Goal: Use online tool/utility: Use online tool/utility

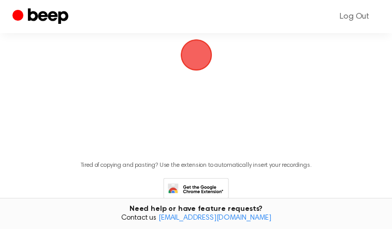
scroll to position [155, 0]
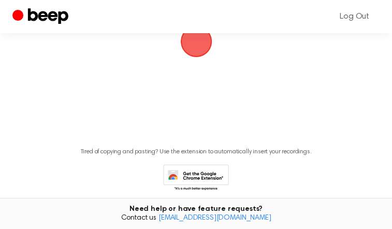
click at [202, 57] on span "button" at bounding box center [196, 42] width 32 height 32
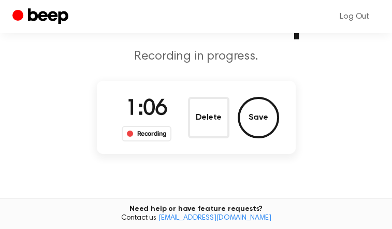
scroll to position [81, 0]
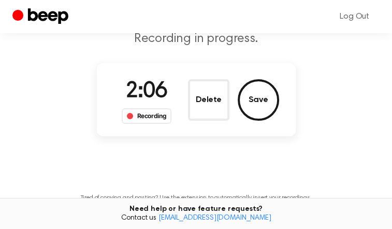
drag, startPoint x: 173, startPoint y: 111, endPoint x: 129, endPoint y: 110, distance: 43.5
click at [129, 110] on div "2:06 Recording" at bounding box center [146, 100] width 67 height 48
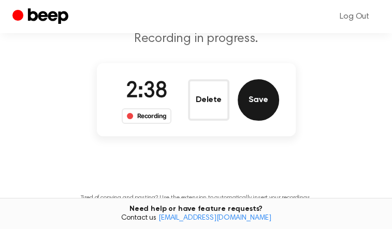
click at [262, 121] on button "Save" at bounding box center [258, 99] width 41 height 41
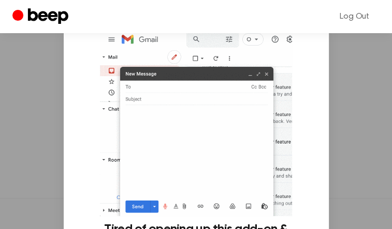
scroll to position [153, 0]
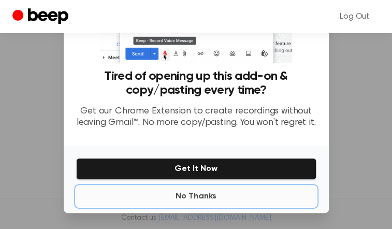
click at [199, 198] on button "No Thanks" at bounding box center [196, 196] width 240 height 21
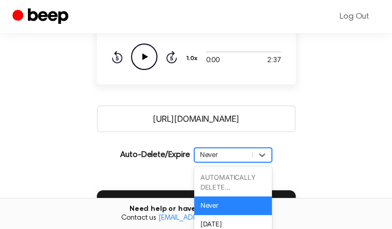
click at [215, 162] on div "option Never focused, 2 of 6. 6 results available. Use Up and Down to choose op…" at bounding box center [233, 155] width 78 height 15
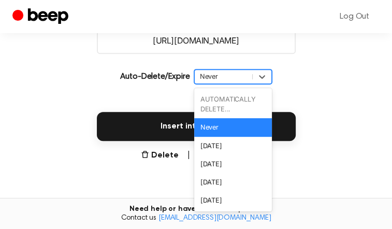
scroll to position [235, 0]
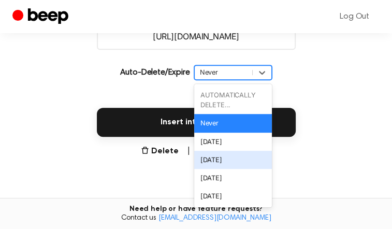
click at [215, 169] on div "[DATE]" at bounding box center [233, 160] width 78 height 18
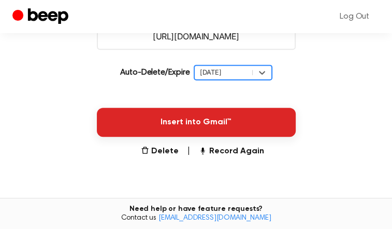
click at [207, 137] on button "Insert into Gmail™" at bounding box center [196, 122] width 199 height 29
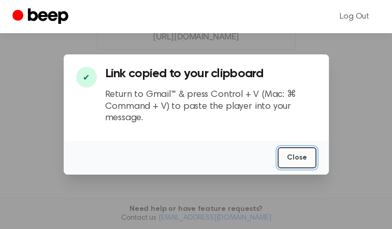
click at [300, 159] on button "Close" at bounding box center [297, 157] width 39 height 21
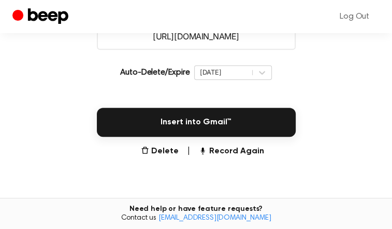
drag, startPoint x: 261, startPoint y: 57, endPoint x: 128, endPoint y: 61, distance: 132.6
click at [128, 50] on input "[URL][DOMAIN_NAME]" at bounding box center [196, 36] width 199 height 27
